Goal: Task Accomplishment & Management: Use online tool/utility

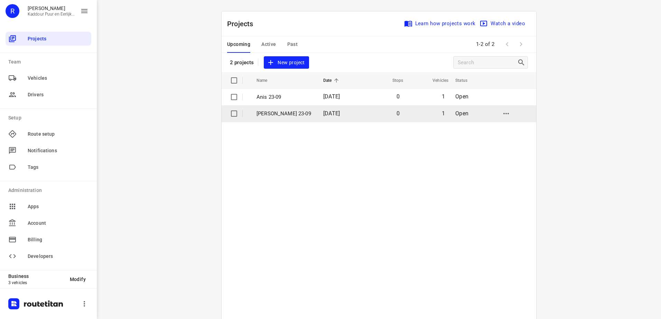
click at [295, 113] on p "[PERSON_NAME] 23-09" at bounding box center [284, 114] width 56 height 8
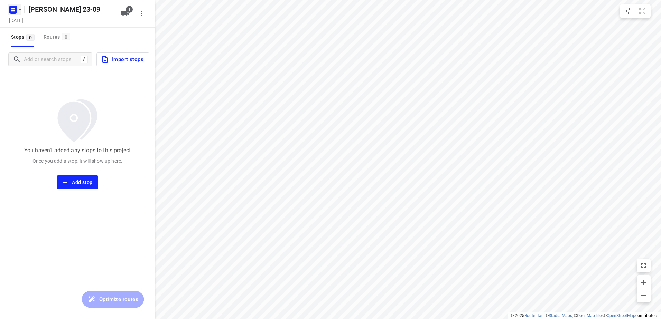
click at [17, 10] on button "button" at bounding box center [15, 9] width 14 height 11
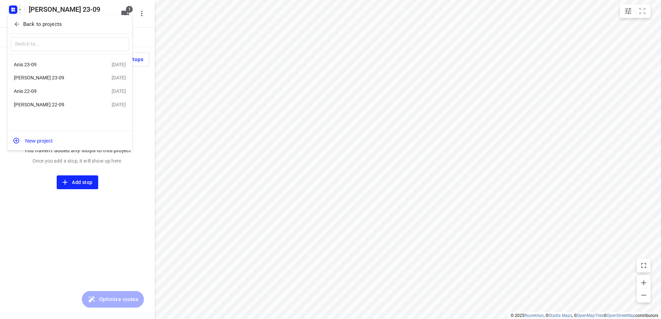
click at [48, 105] on div "[PERSON_NAME] 22-09" at bounding box center [53, 105] width 79 height 6
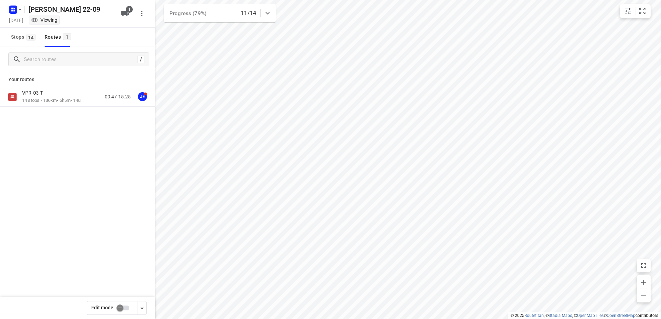
click at [54, 96] on div "VPR-03-T" at bounding box center [51, 94] width 58 height 8
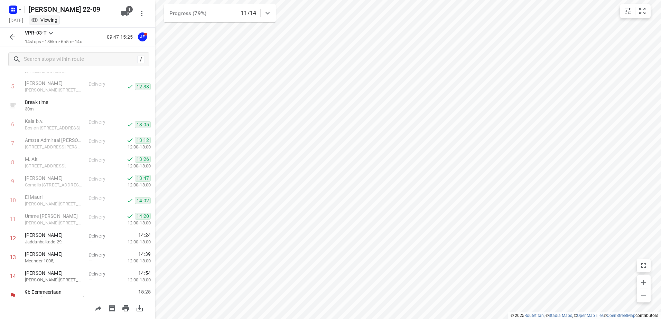
scroll to position [113, 0]
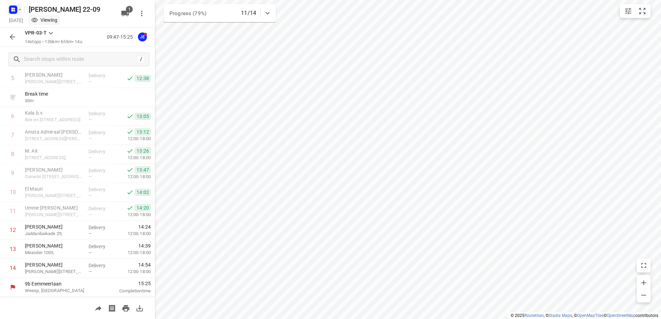
click at [9, 8] on rect "button" at bounding box center [13, 10] width 8 height 8
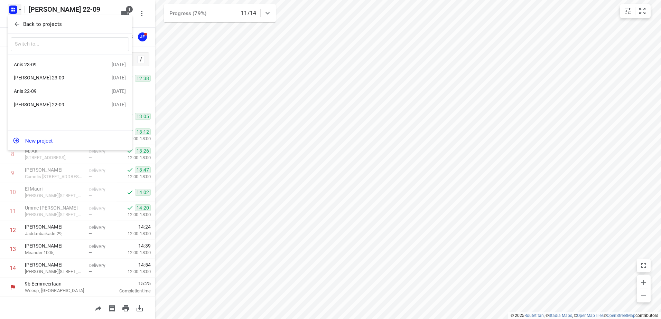
click at [52, 95] on div "Anis 22-09" at bounding box center [63, 91] width 98 height 8
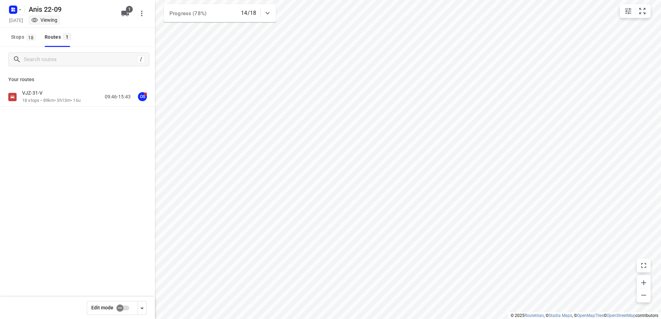
click at [52, 96] on div "VJZ-31-V" at bounding box center [51, 94] width 58 height 8
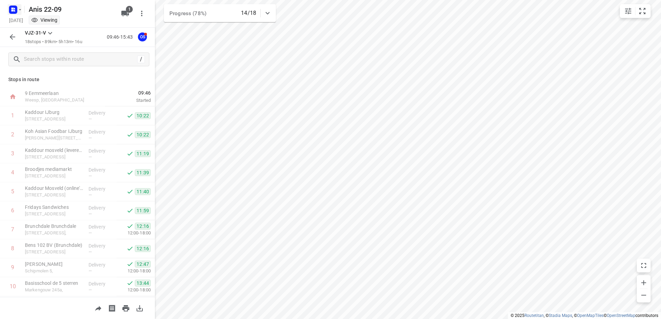
click at [10, 9] on rect "button" at bounding box center [13, 10] width 8 height 8
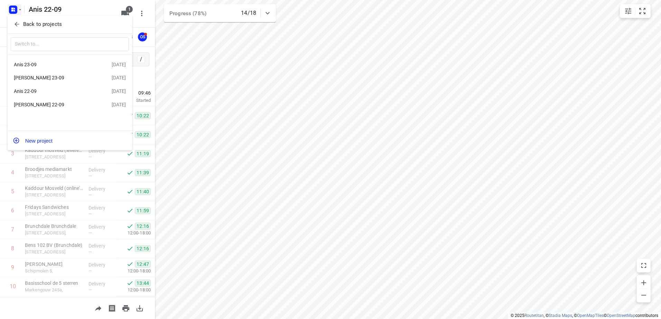
click at [51, 107] on div "[PERSON_NAME] 22-09" at bounding box center [53, 105] width 79 height 6
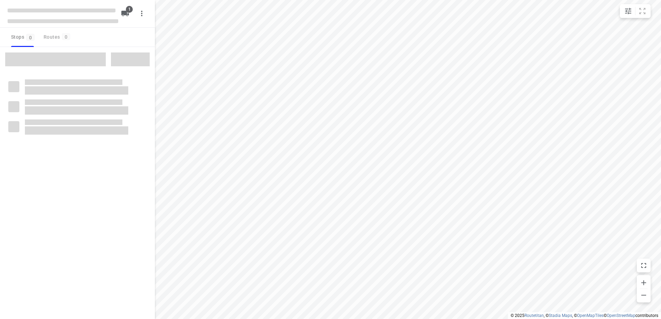
type input "distance"
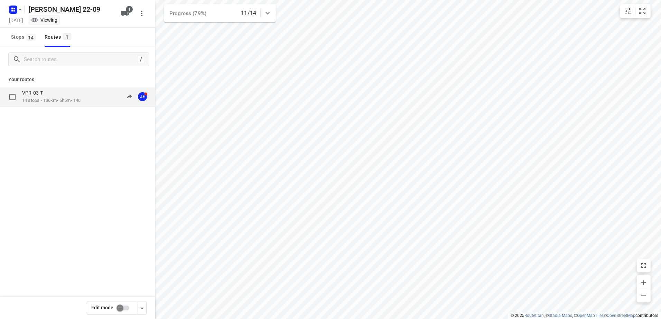
click at [53, 92] on div "VPR-03-T" at bounding box center [51, 94] width 58 height 8
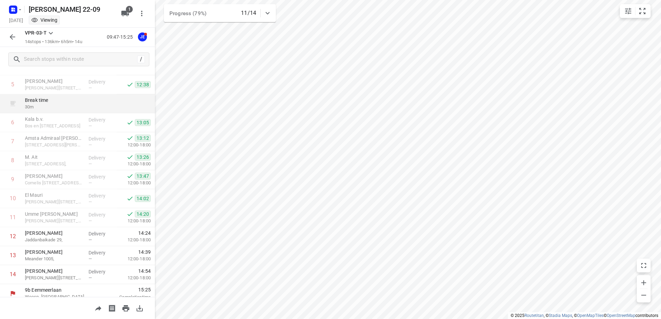
scroll to position [113, 0]
